Goal: Complete application form

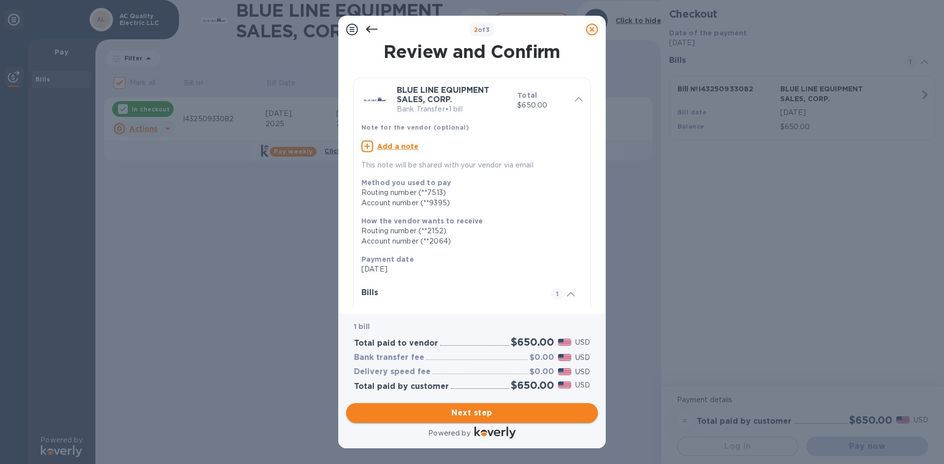
click at [436, 411] on span "Next step" at bounding box center [472, 413] width 236 height 12
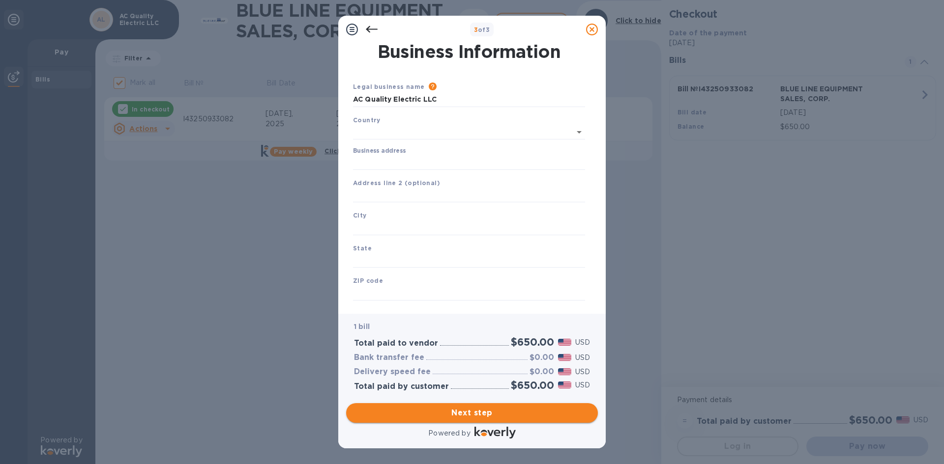
type input "[GEOGRAPHIC_DATA]"
click at [365, 162] on input "Business address" at bounding box center [469, 160] width 232 height 15
type input "[STREET_ADDRESS]"
click at [363, 229] on input "text" at bounding box center [469, 226] width 232 height 15
type input "[GEOGRAPHIC_DATA]"
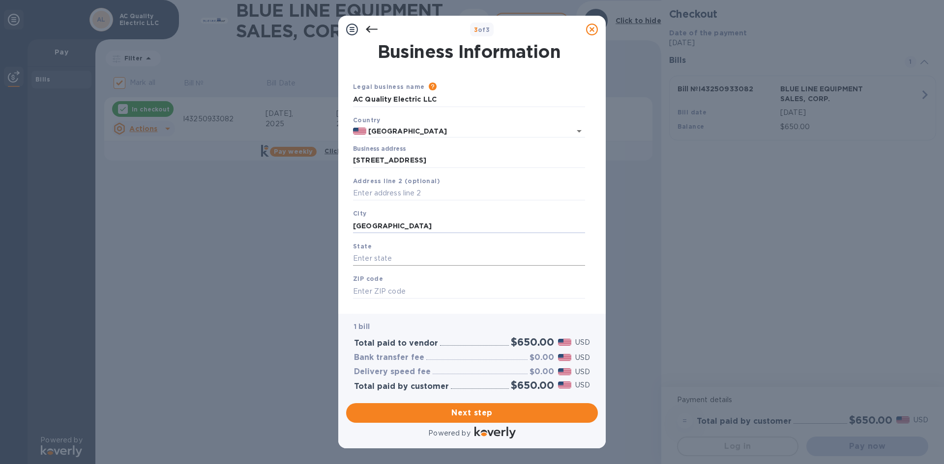
click at [365, 261] on input "text" at bounding box center [469, 259] width 232 height 15
type input "FL"
click at [363, 289] on input "text" at bounding box center [469, 291] width 232 height 15
type input "33071"
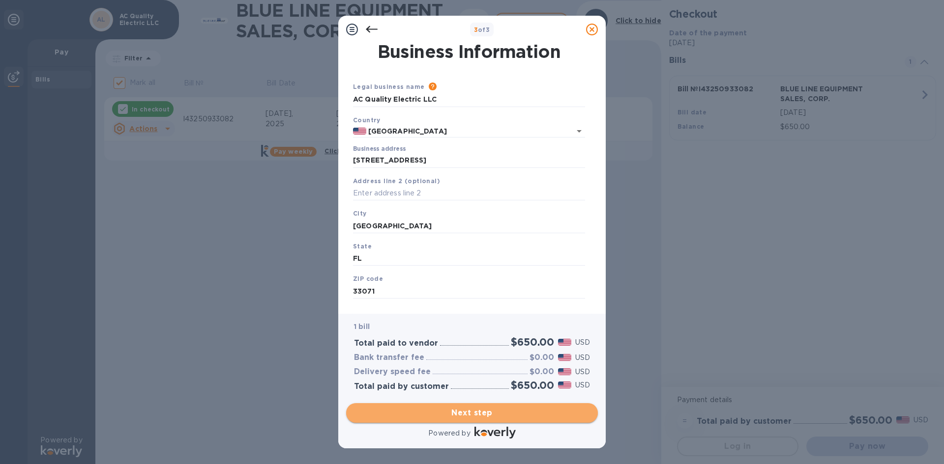
click at [475, 414] on span "Next step" at bounding box center [472, 413] width 236 height 12
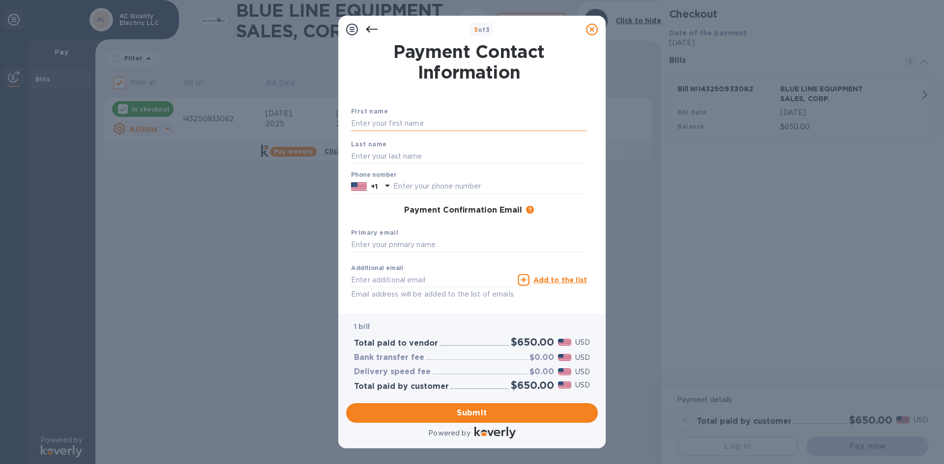
click at [364, 124] on input "text" at bounding box center [469, 123] width 236 height 15
type input "a"
type input "[PERSON_NAME]"
click at [363, 154] on input "text" at bounding box center [469, 156] width 236 height 15
type input "[PERSON_NAME]"
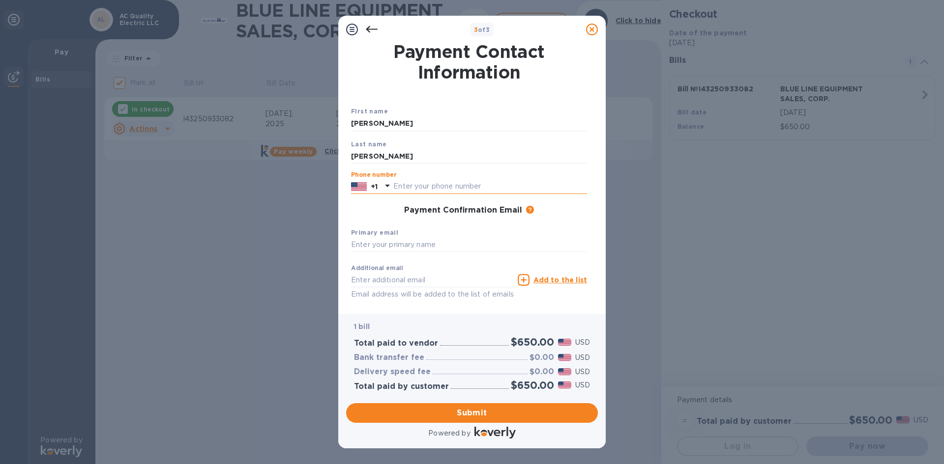
click at [396, 186] on input "text" at bounding box center [490, 186] width 194 height 15
type input "9542940101"
click at [368, 247] on input "text" at bounding box center [469, 245] width 236 height 15
type input "[EMAIL_ADDRESS][DOMAIN_NAME]"
click at [448, 412] on span "Submit" at bounding box center [472, 413] width 236 height 12
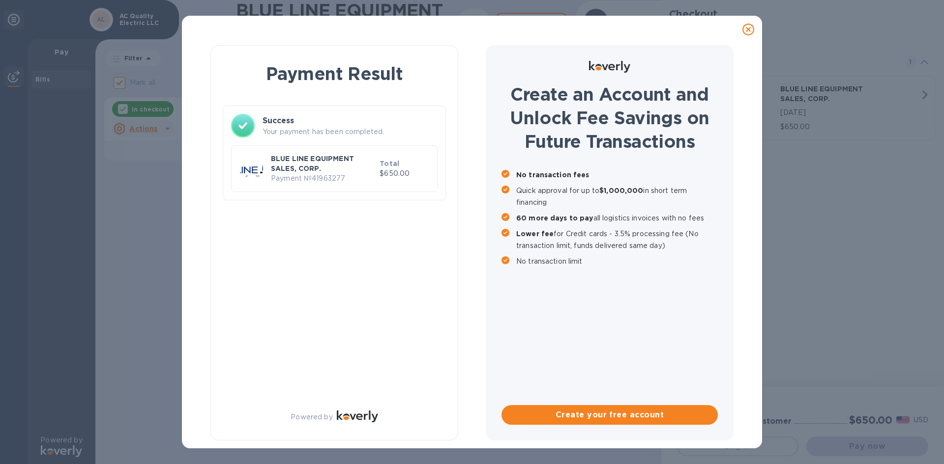
checkbox input "false"
